Goal: Find specific page/section: Find specific page/section

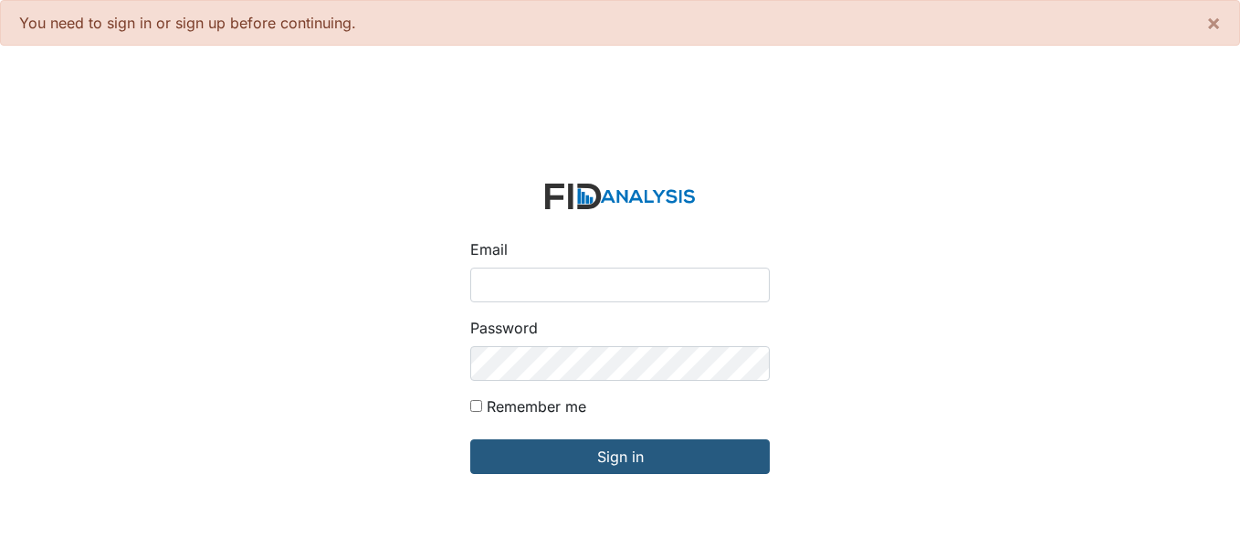
click at [537, 291] on input "Email" at bounding box center [620, 285] width 300 height 35
type input "[EMAIL_ADDRESS][DOMAIN_NAME]"
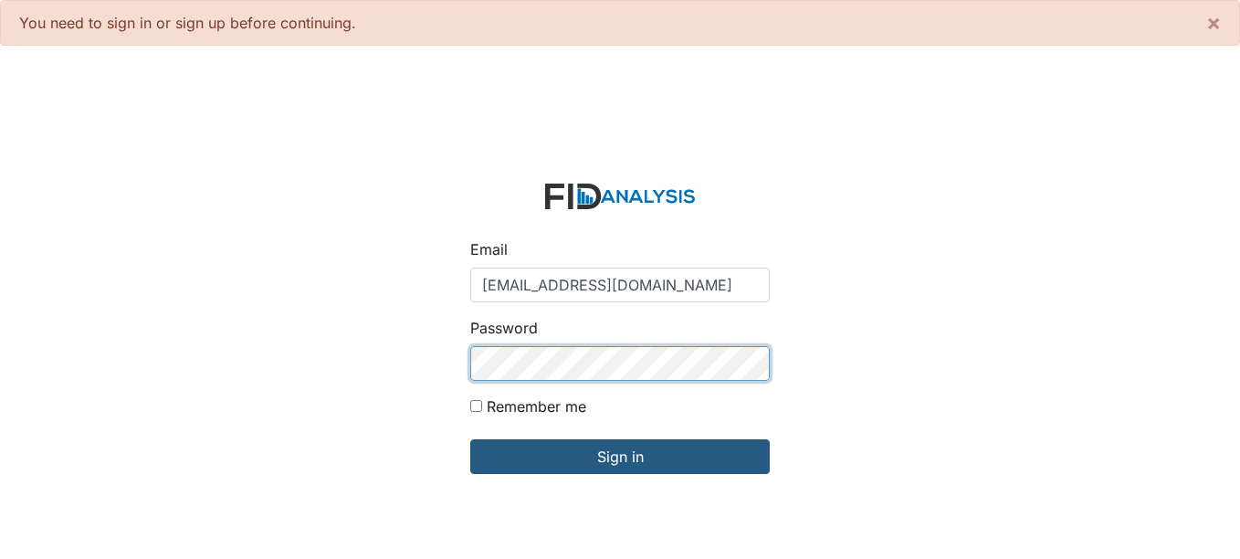
click at [470, 439] on input "Sign in" at bounding box center [620, 456] width 300 height 35
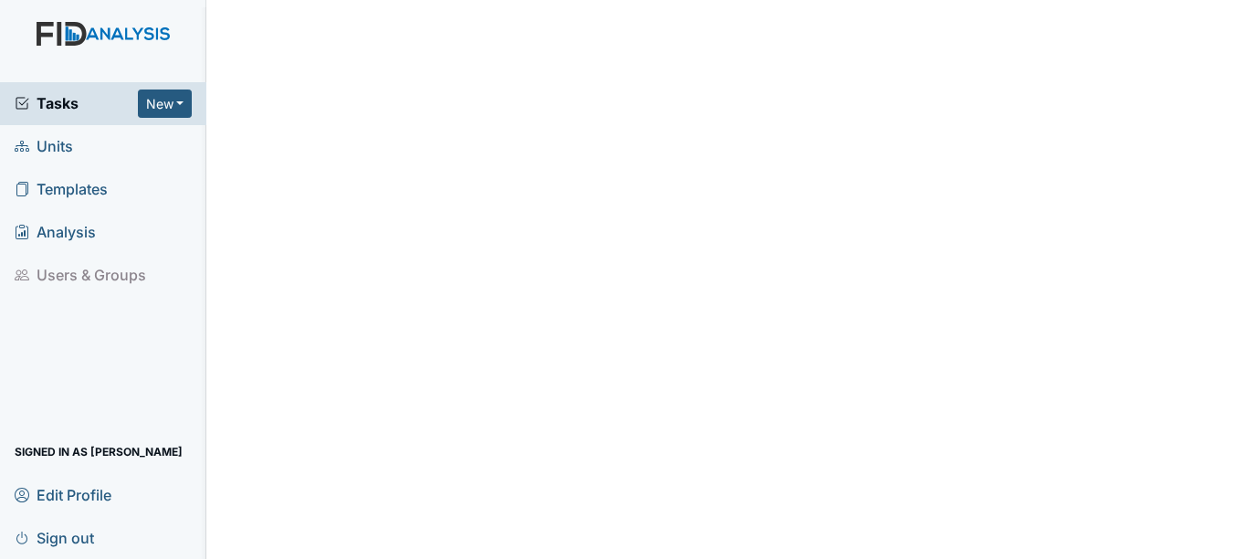
click at [55, 146] on span "Units" at bounding box center [44, 146] width 58 height 28
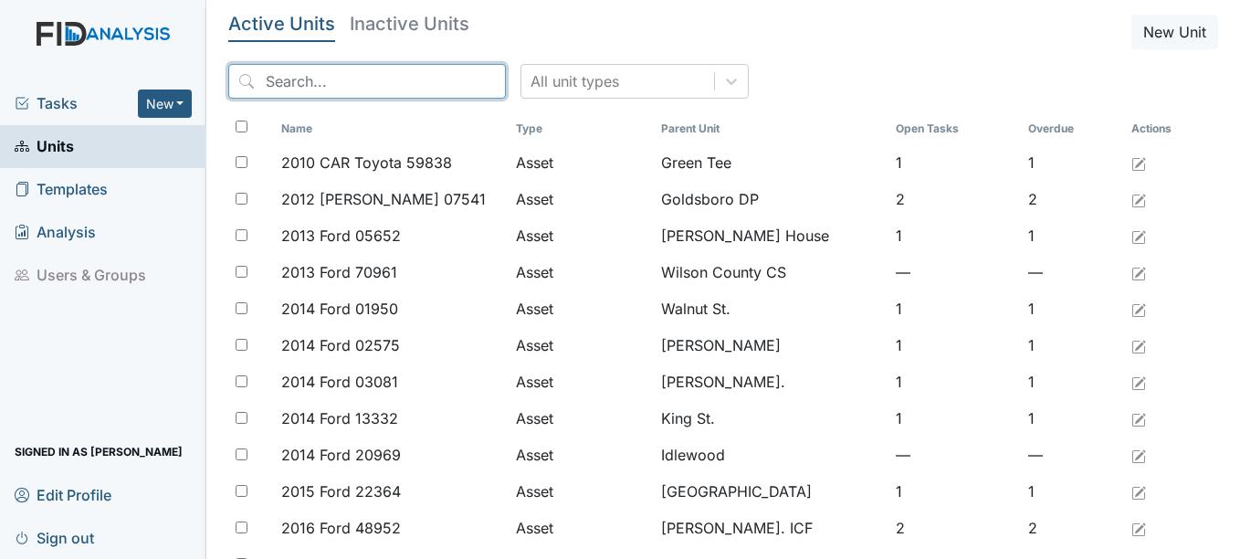
click at [308, 86] on input "search" at bounding box center [367, 81] width 278 height 35
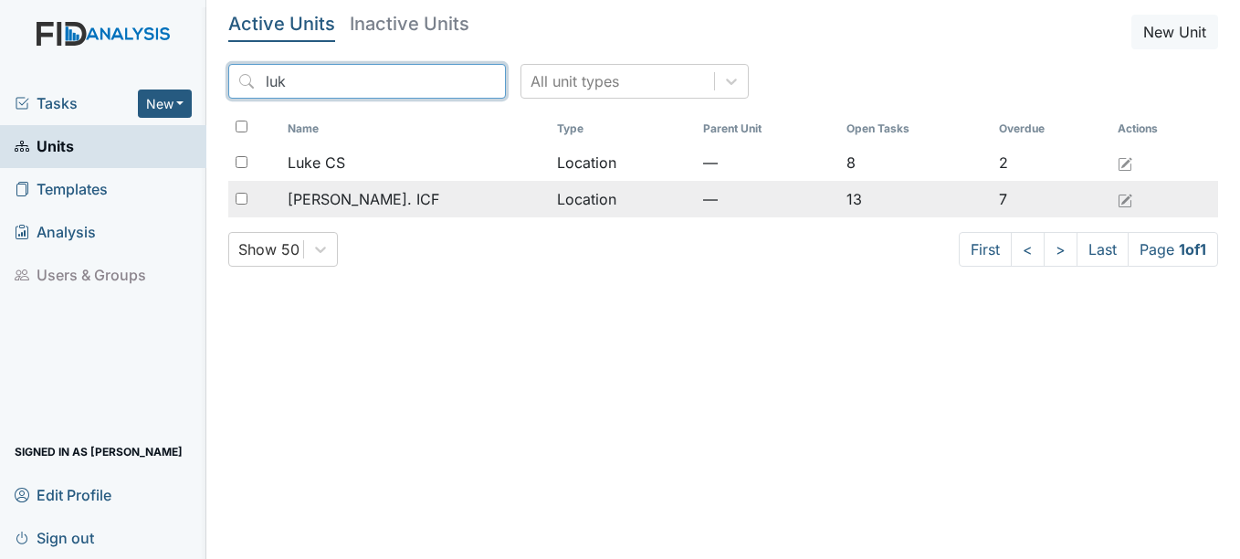
type input "luk"
click at [345, 195] on span "[PERSON_NAME]. ICF" at bounding box center [364, 199] width 152 height 22
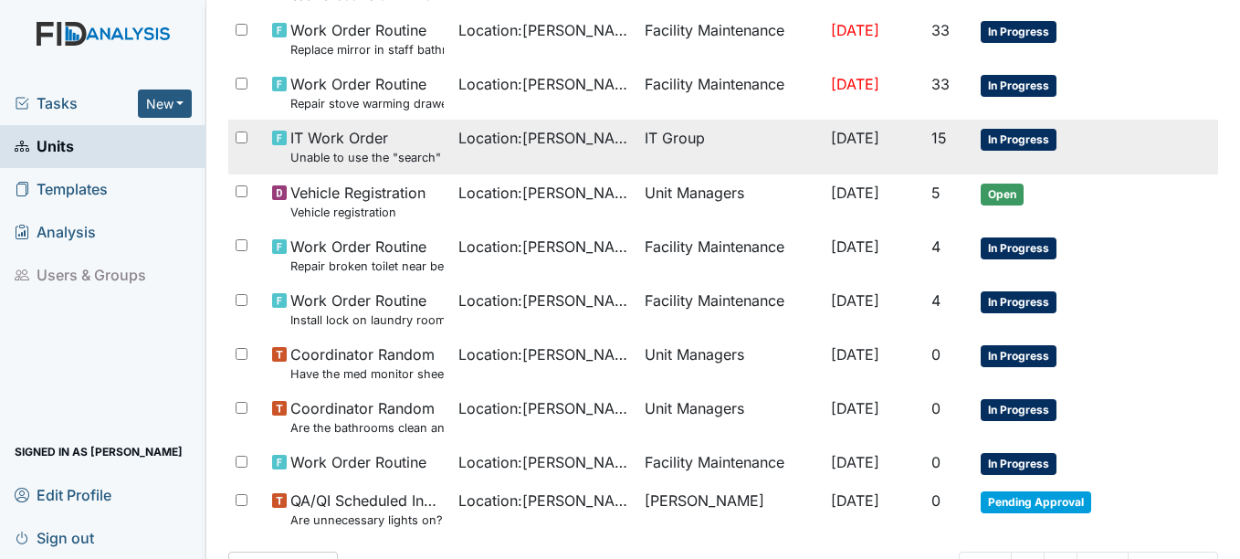
scroll to position [548, 0]
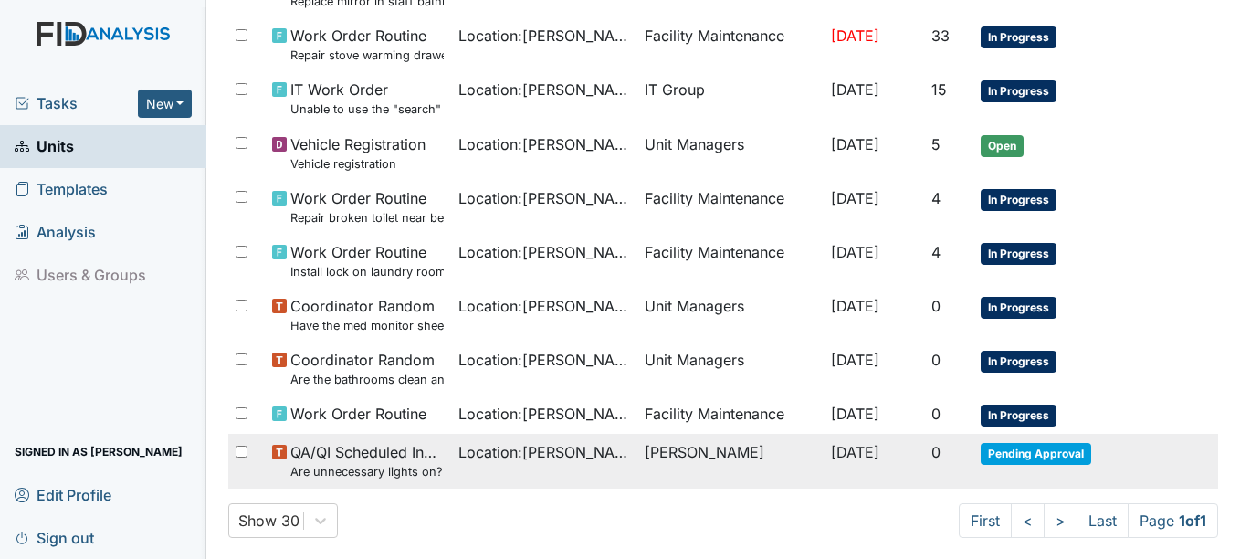
click at [1026, 445] on span "Pending Approval" at bounding box center [1036, 454] width 111 height 22
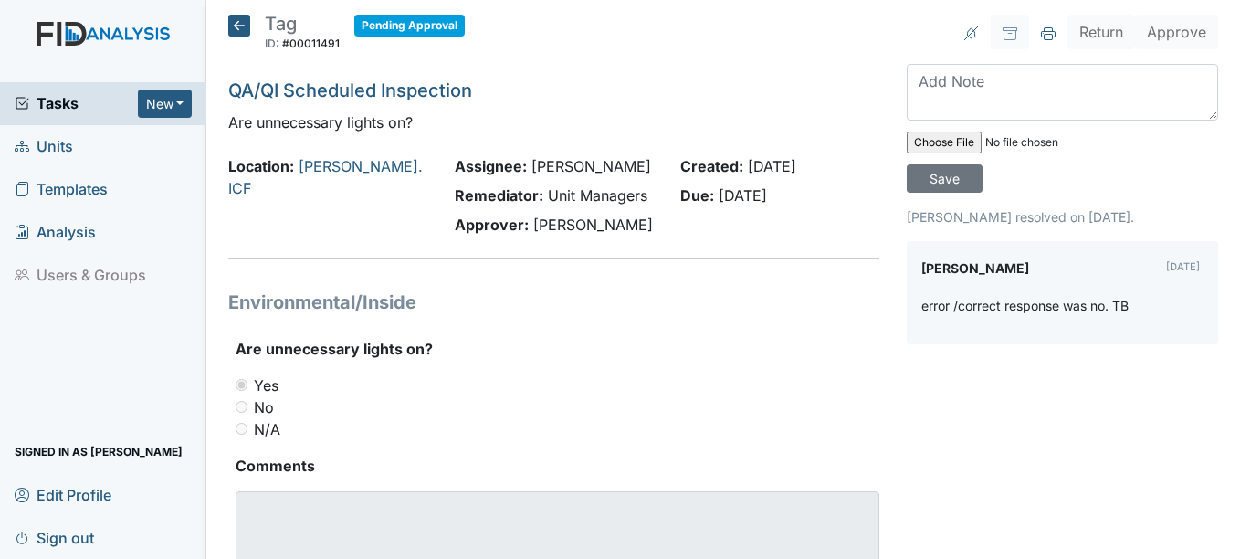
click at [231, 22] on icon at bounding box center [239, 26] width 22 height 22
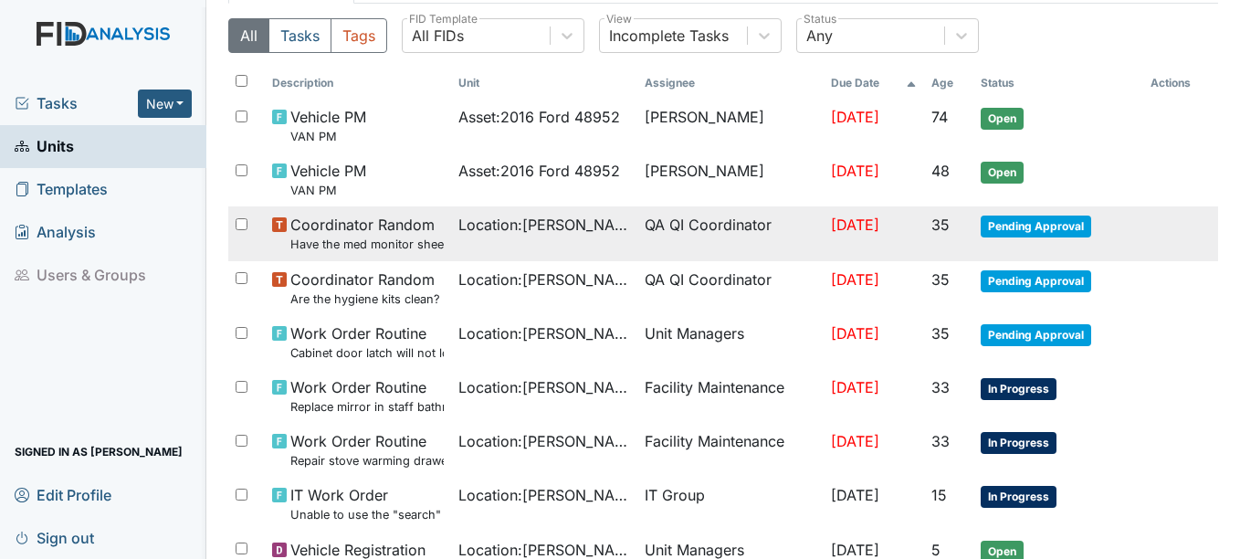
scroll to position [114, 0]
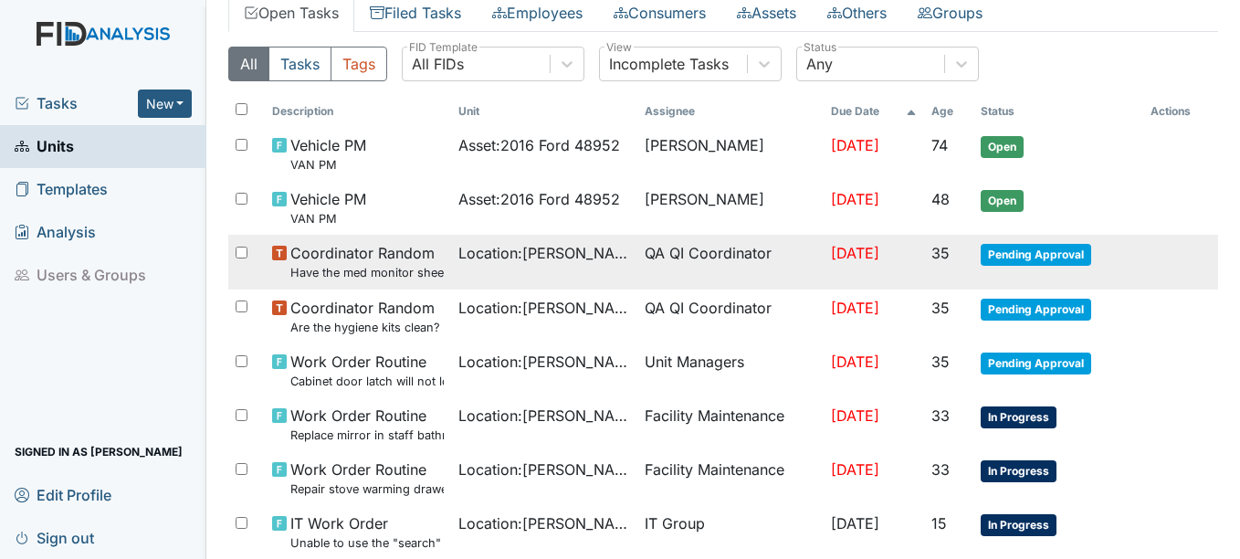
click at [1024, 262] on span "Pending Approval" at bounding box center [1036, 255] width 111 height 22
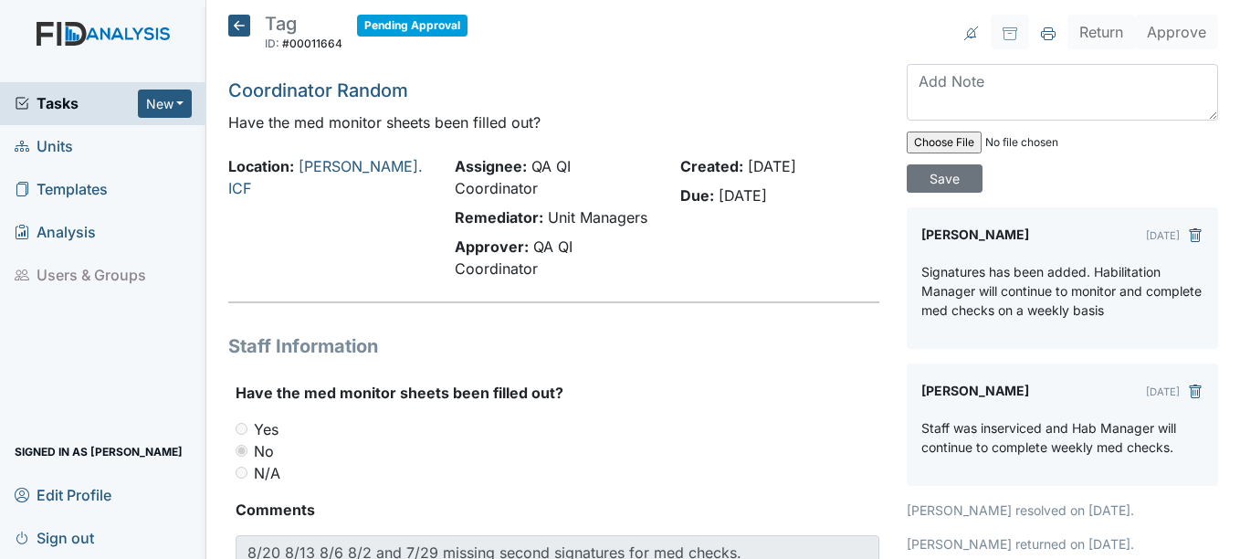
click at [240, 31] on icon at bounding box center [239, 26] width 22 height 22
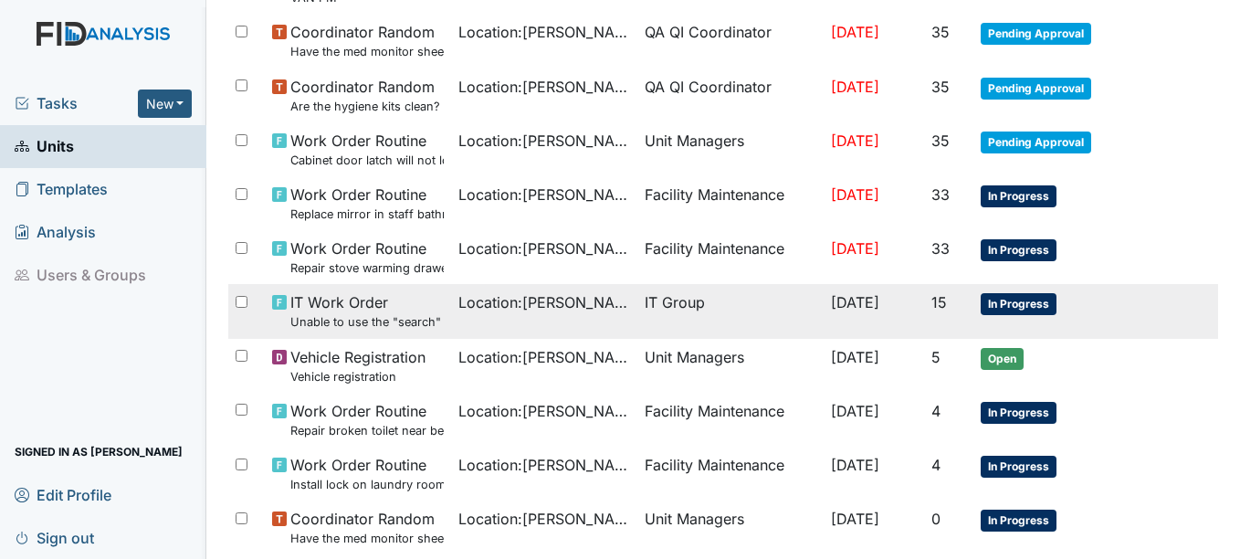
scroll to position [365, 0]
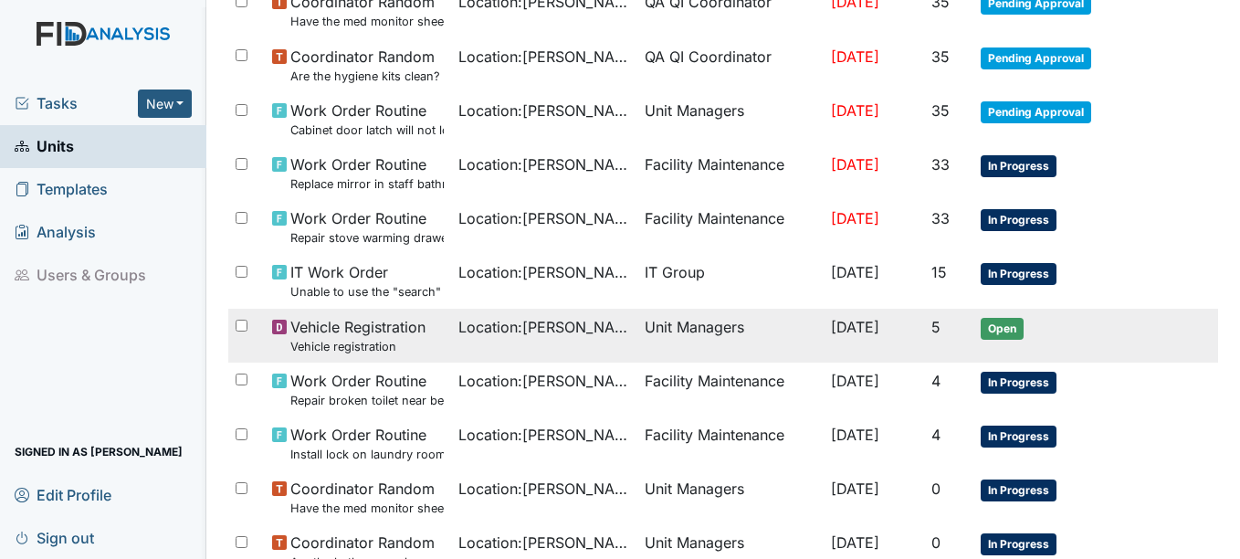
click at [996, 324] on span "Open" at bounding box center [1002, 329] width 43 height 22
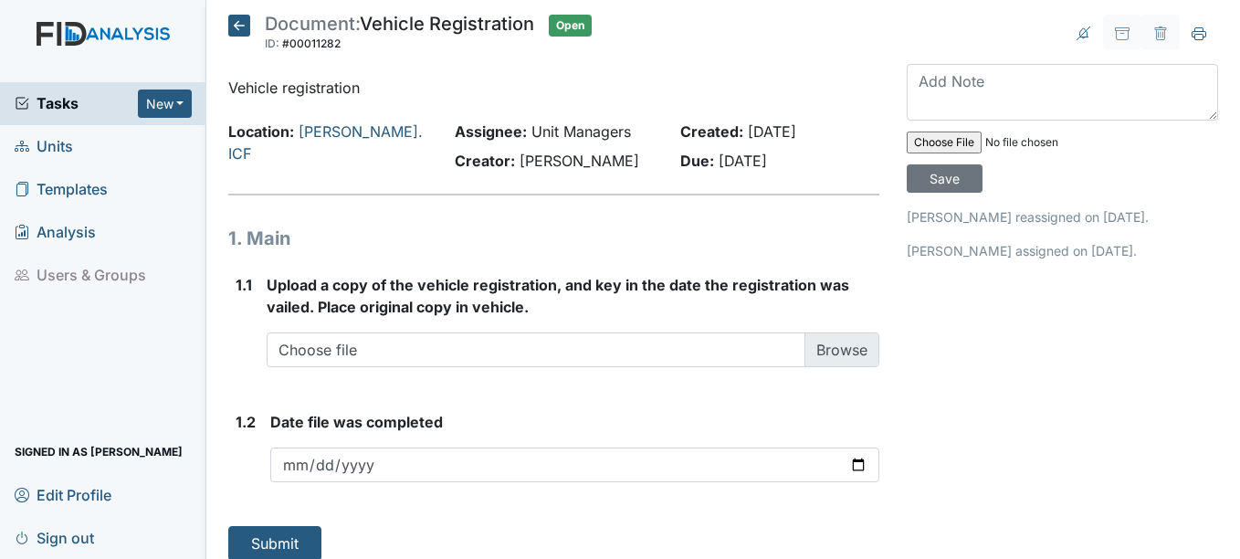
click at [241, 27] on icon at bounding box center [239, 26] width 22 height 22
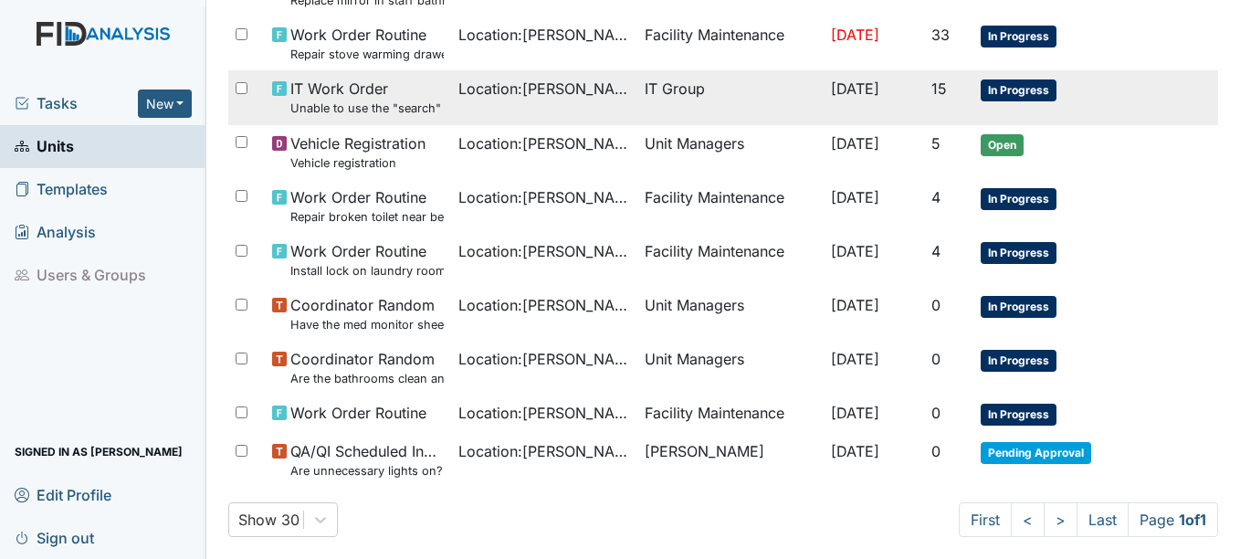
scroll to position [571, 0]
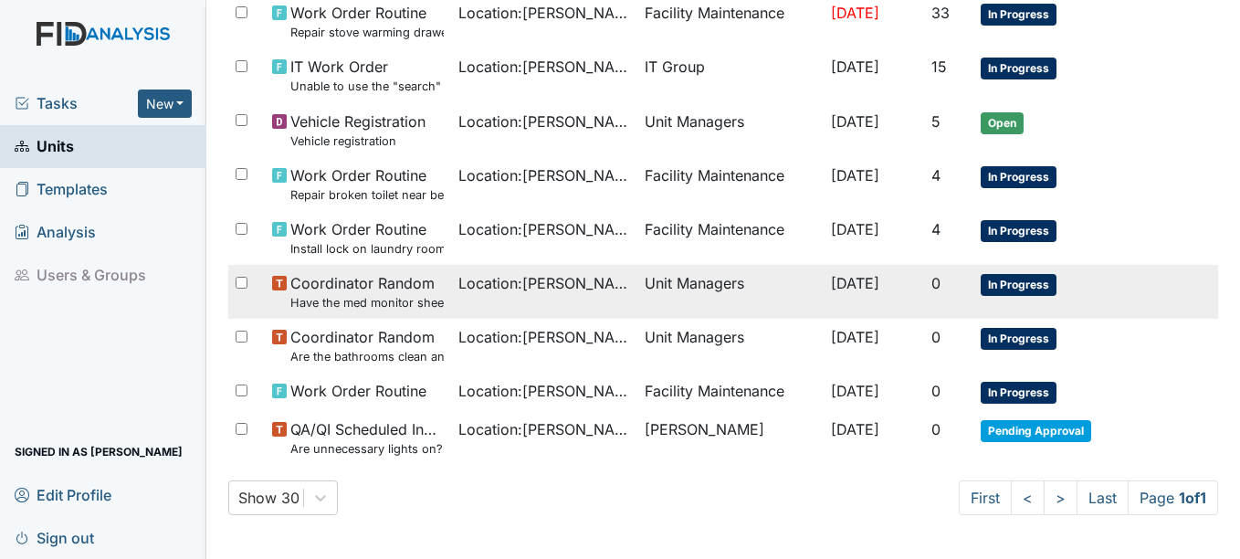
click at [988, 285] on span "In Progress" at bounding box center [1019, 285] width 76 height 22
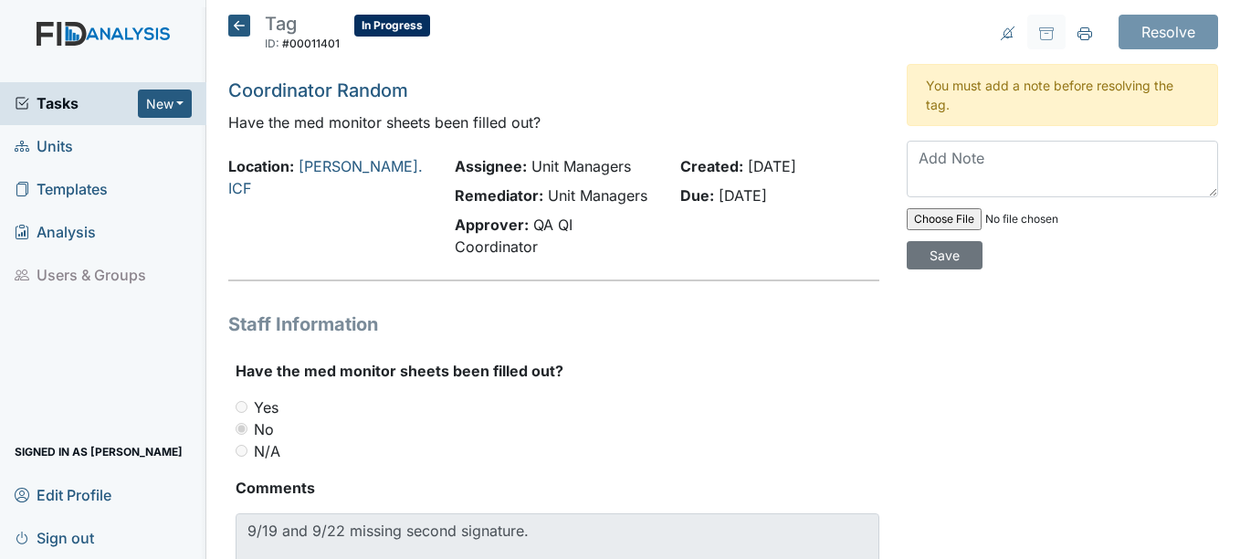
click at [236, 25] on icon at bounding box center [239, 26] width 22 height 22
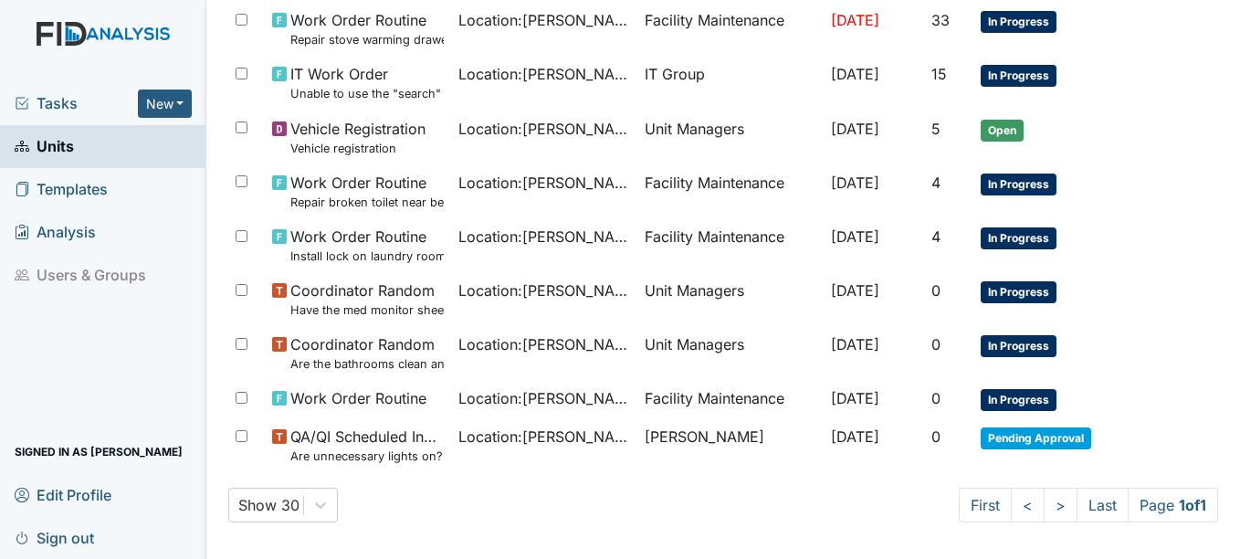
scroll to position [571, 0]
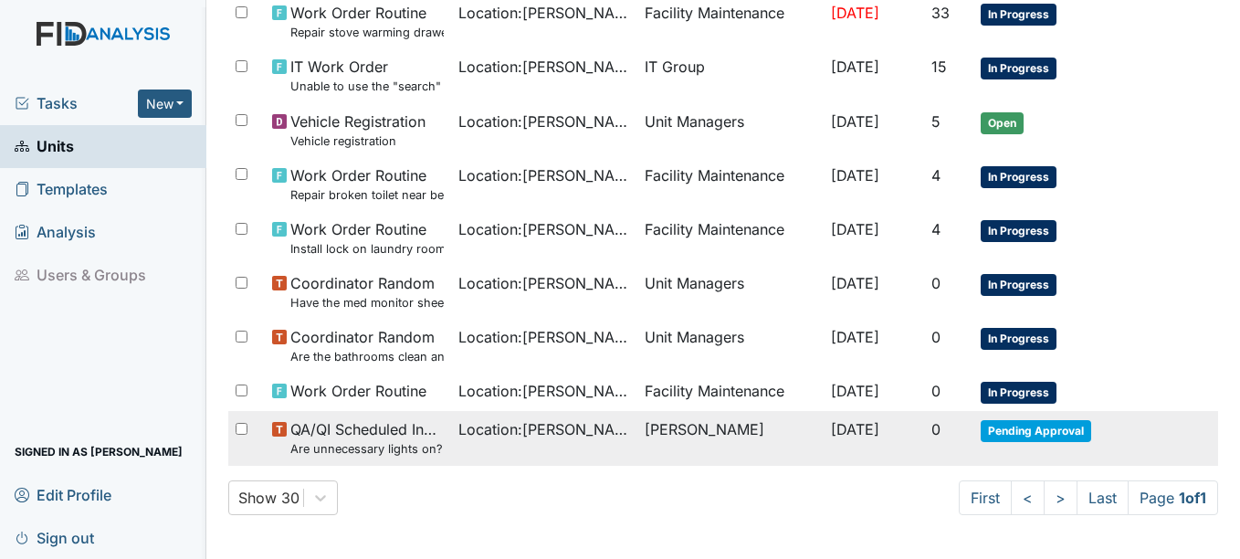
click at [1037, 431] on span "Pending Approval" at bounding box center [1036, 431] width 111 height 22
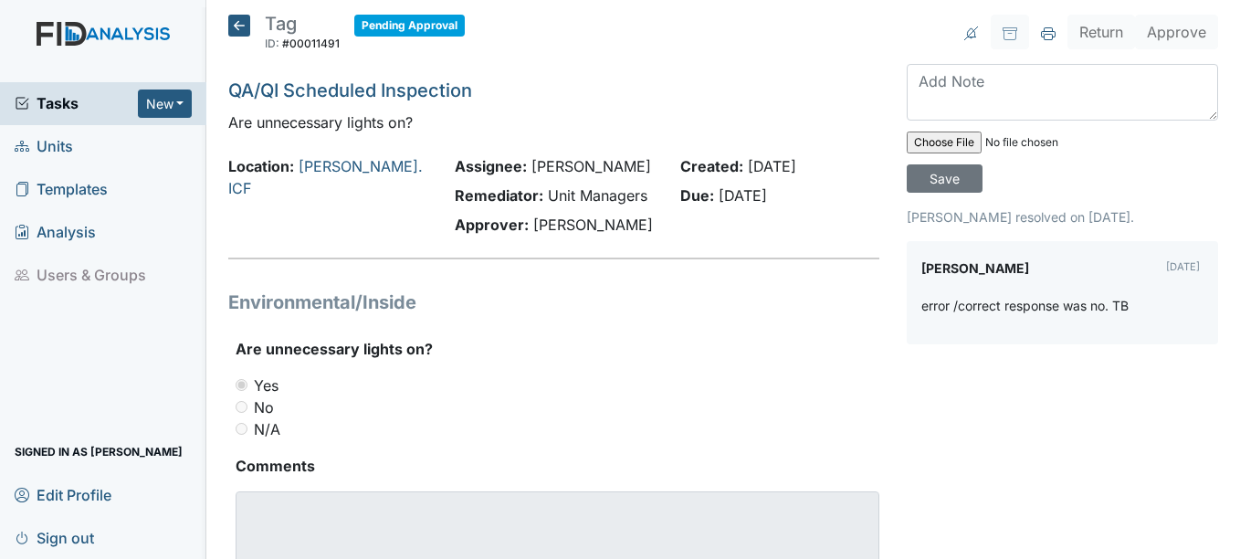
click at [243, 27] on icon at bounding box center [239, 26] width 22 height 22
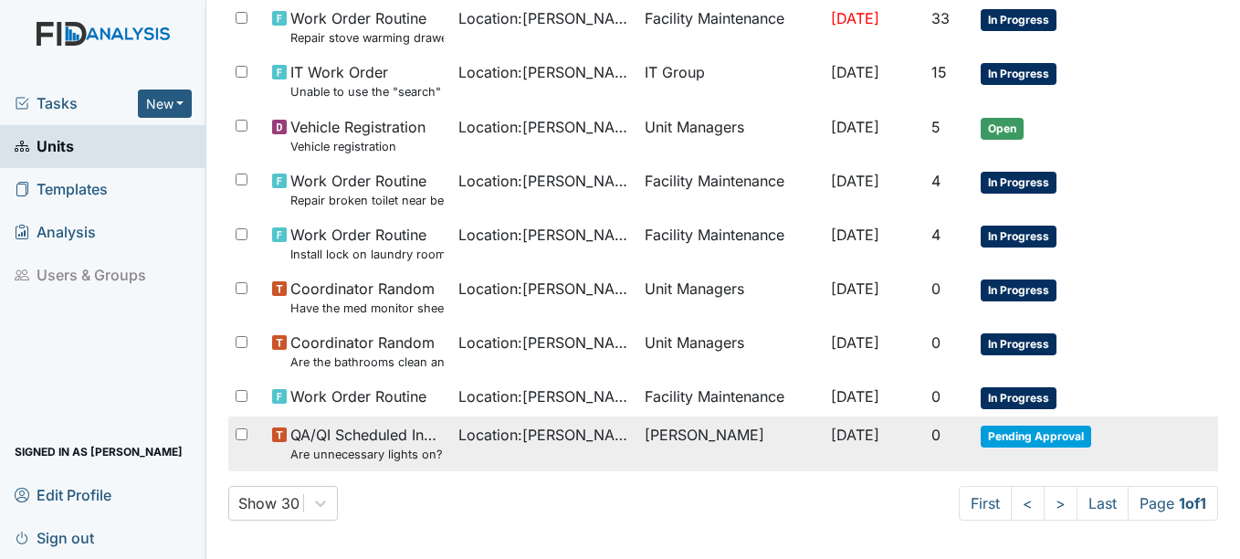
scroll to position [571, 0]
